Goal: Task Accomplishment & Management: Use online tool/utility

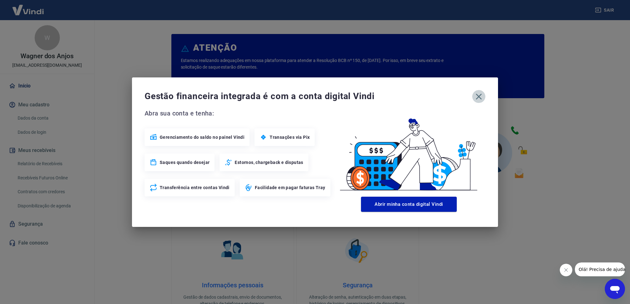
drag, startPoint x: 478, startPoint y: 99, endPoint x: 276, endPoint y: 126, distance: 203.2
click at [475, 100] on icon "button" at bounding box center [479, 97] width 10 height 10
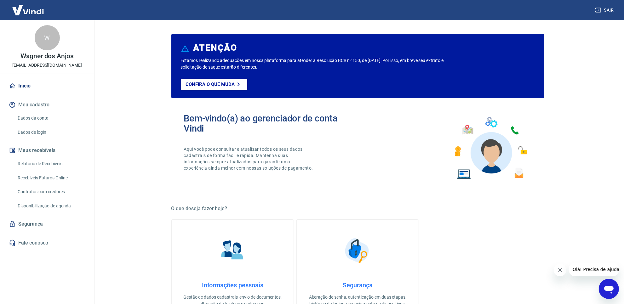
click at [43, 119] on link "Dados da conta" at bounding box center [51, 118] width 72 height 13
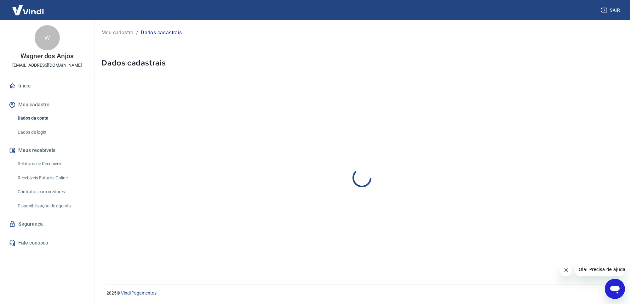
select select "SC"
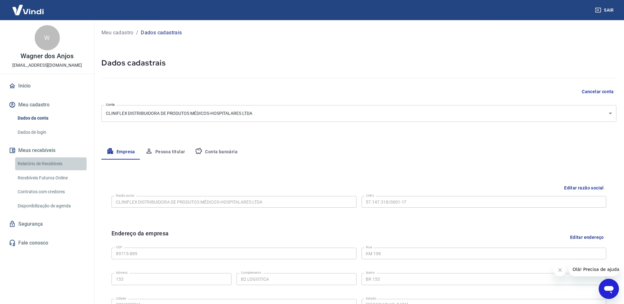
click at [50, 163] on link "Relatório de Recebíveis" at bounding box center [51, 164] width 72 height 13
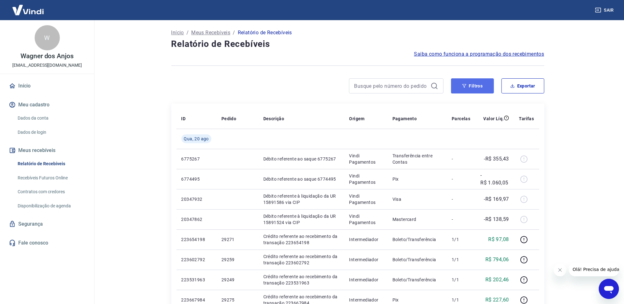
click at [471, 85] on button "Filtros" at bounding box center [472, 85] width 43 height 15
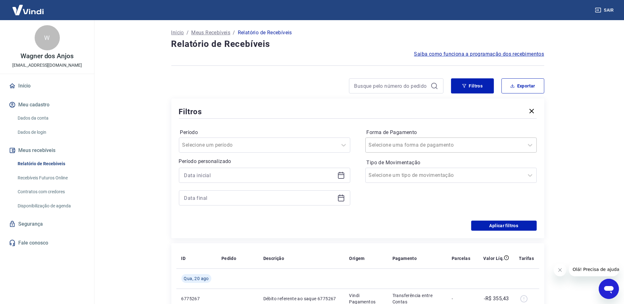
click at [417, 145] on input "Forma de Pagamento" at bounding box center [401, 146] width 64 height 8
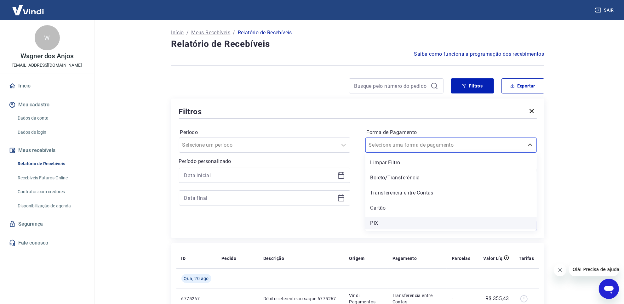
click at [397, 218] on div "PIX" at bounding box center [451, 223] width 171 height 13
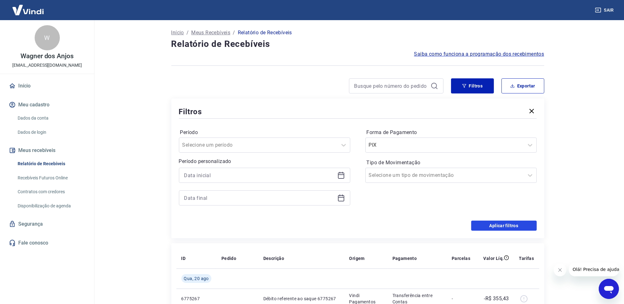
drag, startPoint x: 525, startPoint y: 227, endPoint x: 576, endPoint y: 194, distance: 60.8
click at [524, 227] on button "Aplicar filtros" at bounding box center [505, 226] width 66 height 10
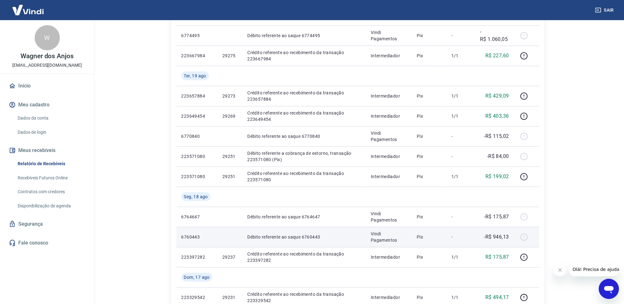
scroll to position [118, 0]
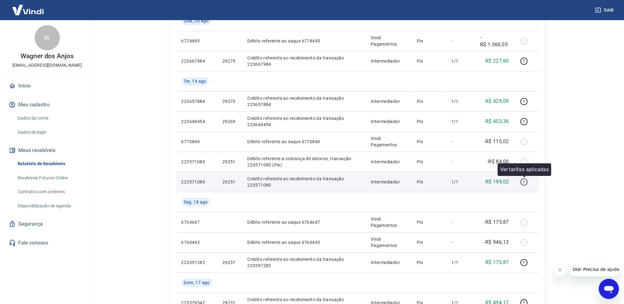
click at [527, 183] on icon "button" at bounding box center [524, 182] width 8 height 8
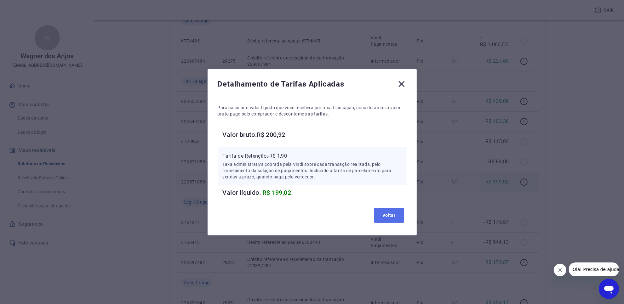
click at [396, 219] on button "Voltar" at bounding box center [389, 215] width 30 height 15
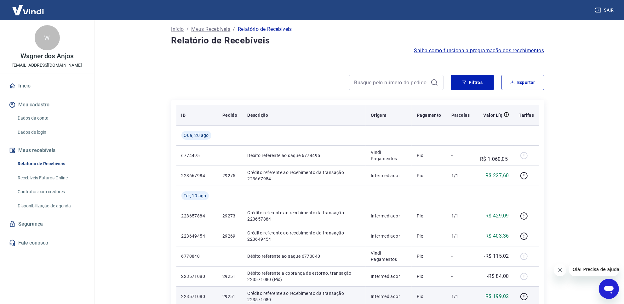
scroll to position [0, 0]
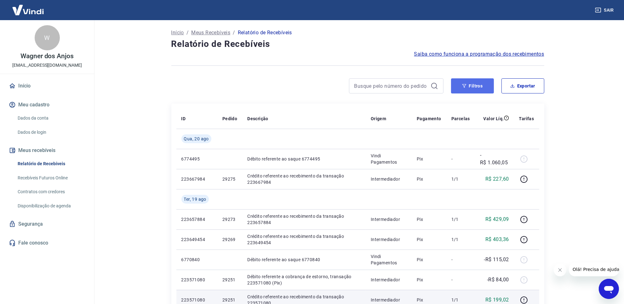
click at [472, 88] on button "Filtros" at bounding box center [472, 85] width 43 height 15
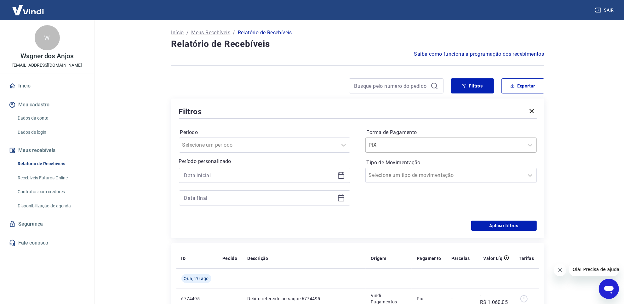
click at [456, 147] on div at bounding box center [445, 145] width 152 height 9
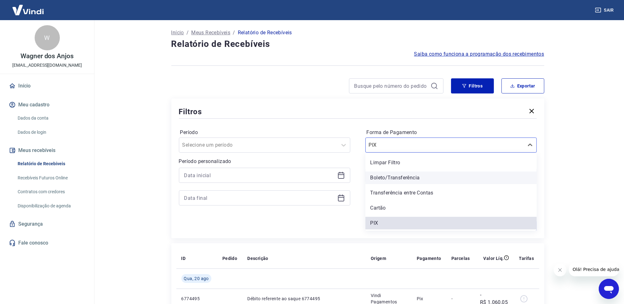
click at [408, 180] on div "Boleto/Transferência" at bounding box center [451, 178] width 171 height 13
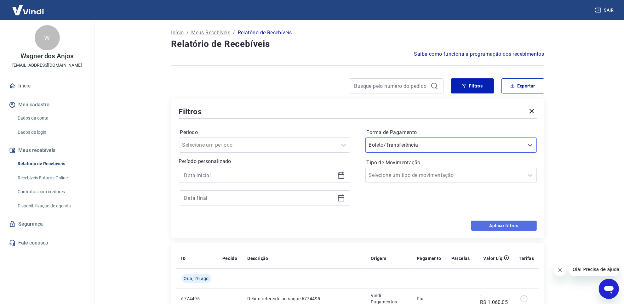
click at [511, 226] on button "Aplicar filtros" at bounding box center [505, 226] width 66 height 10
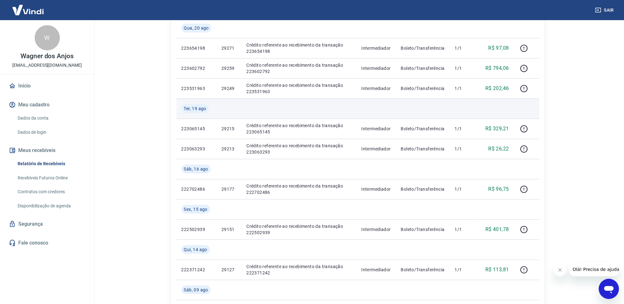
scroll to position [118, 0]
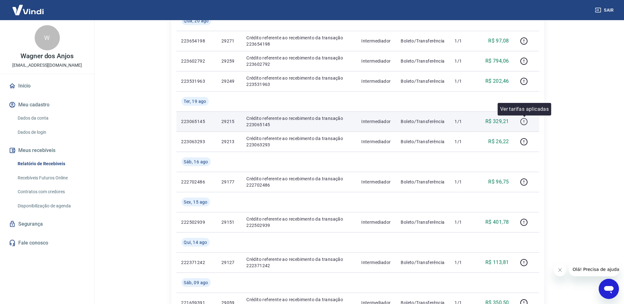
click at [523, 123] on icon "button" at bounding box center [524, 122] width 8 height 8
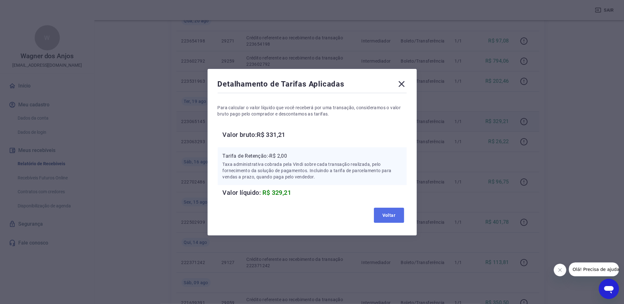
click at [403, 216] on button "Voltar" at bounding box center [389, 215] width 30 height 15
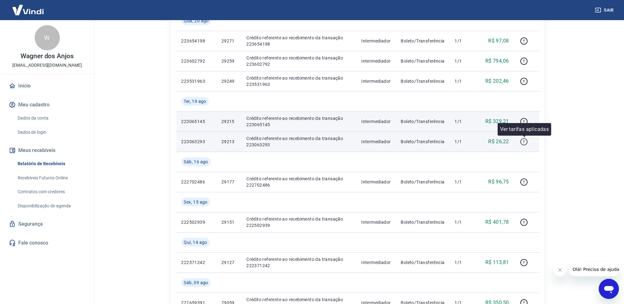
click at [523, 142] on icon "button" at bounding box center [524, 142] width 8 height 8
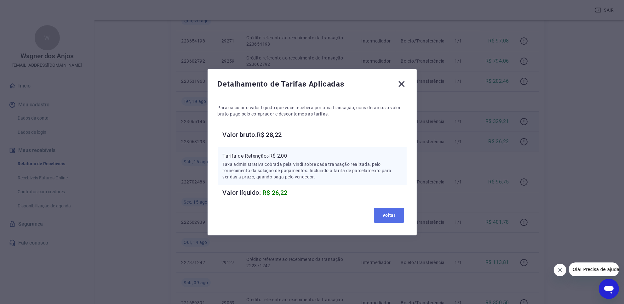
click at [400, 213] on button "Voltar" at bounding box center [389, 215] width 30 height 15
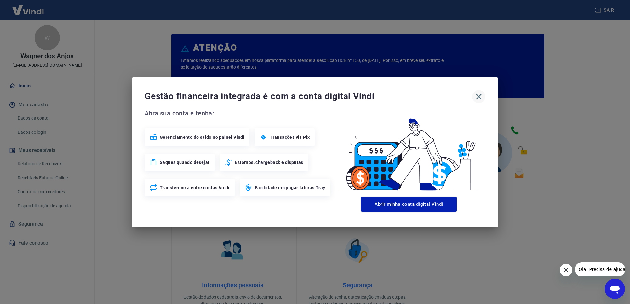
click at [481, 99] on icon "button" at bounding box center [479, 97] width 10 height 10
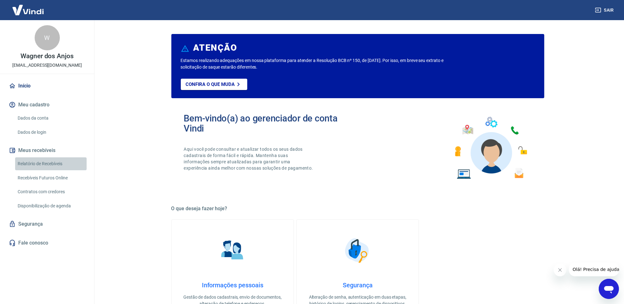
click at [55, 162] on link "Relatório de Recebíveis" at bounding box center [51, 164] width 72 height 13
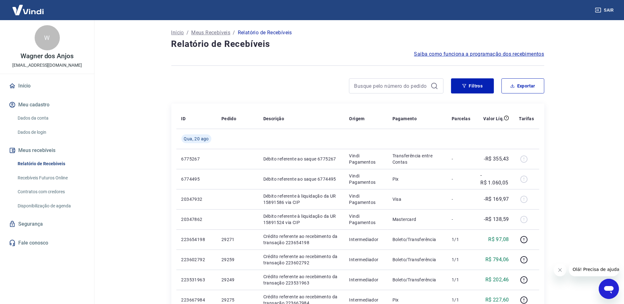
click at [473, 94] on div "Filtros Exportar" at bounding box center [357, 88] width 373 height 20
click at [473, 93] on button "Filtros" at bounding box center [472, 85] width 43 height 15
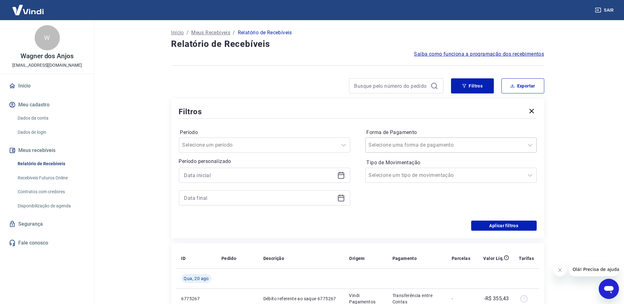
click at [430, 143] on div at bounding box center [445, 145] width 152 height 9
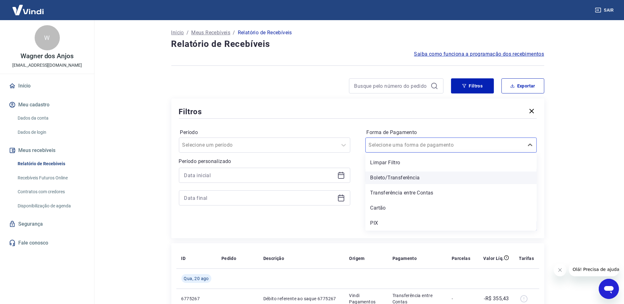
click at [397, 180] on div "Boleto/Transferência" at bounding box center [451, 178] width 171 height 13
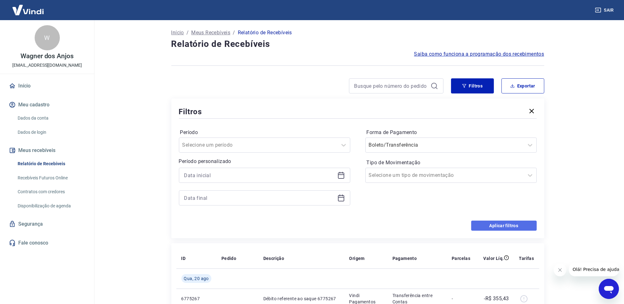
click at [522, 228] on button "Aplicar filtros" at bounding box center [505, 226] width 66 height 10
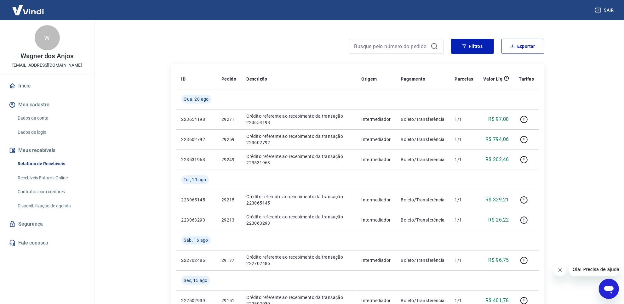
scroll to position [39, 0]
click at [467, 30] on div at bounding box center [357, 26] width 373 height 15
click at [468, 40] on button "Filtros" at bounding box center [472, 46] width 43 height 15
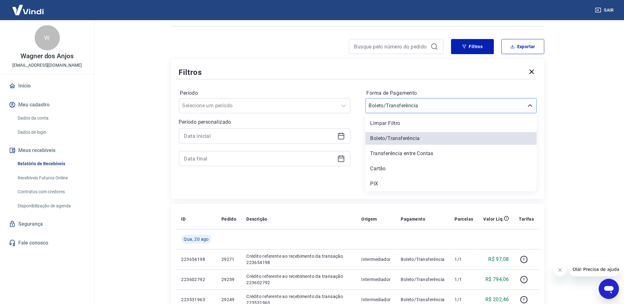
click at [409, 102] on input "Forma de Pagamento" at bounding box center [401, 106] width 64 height 8
click at [401, 165] on div "Cartão" at bounding box center [451, 169] width 171 height 13
click at [401, 165] on div "Forma de Pagamento option Cartão focused, 4 of 5. 5 results available. Use Up a…" at bounding box center [451, 131] width 171 height 86
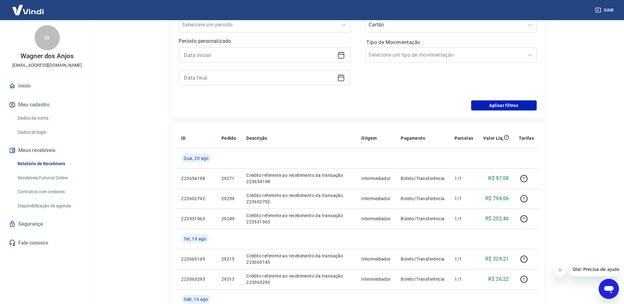
scroll to position [118, 0]
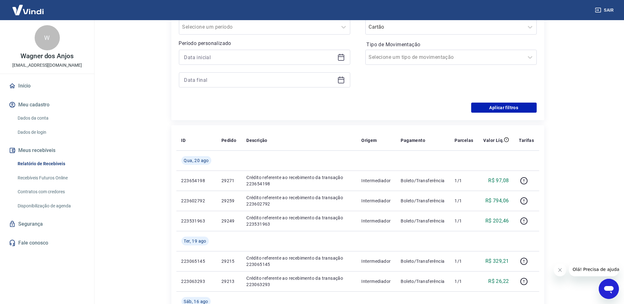
click at [513, 114] on div "Filtros Período Selecione um período Período personalizado Forma de Pagamento C…" at bounding box center [357, 50] width 373 height 140
click at [513, 108] on button "Aplicar filtros" at bounding box center [505, 108] width 66 height 10
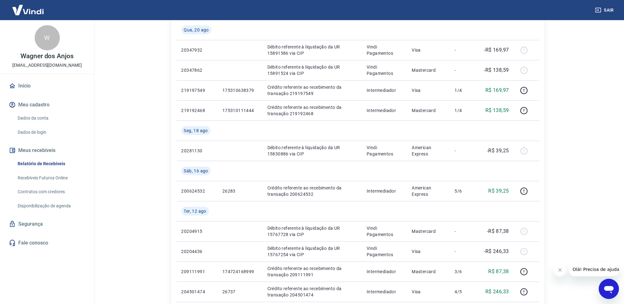
scroll to position [118, 0]
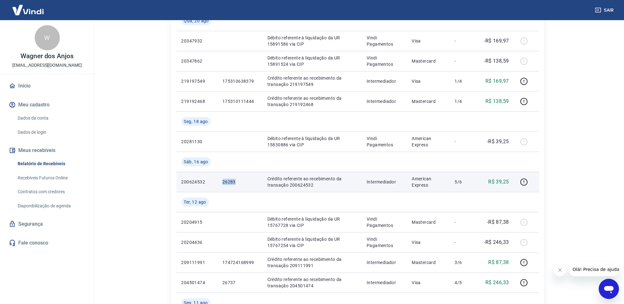
drag, startPoint x: 221, startPoint y: 182, endPoint x: 241, endPoint y: 183, distance: 19.9
click at [241, 183] on td "26283" at bounding box center [239, 182] width 45 height 20
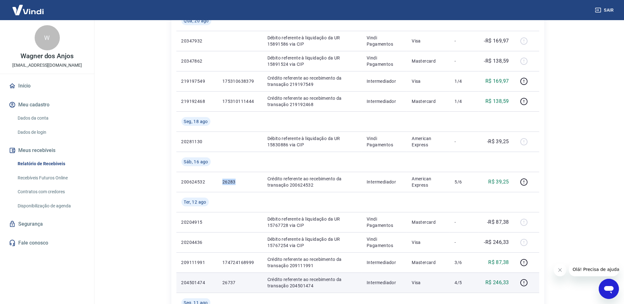
copy p "26283"
